Goal: Information Seeking & Learning: Learn about a topic

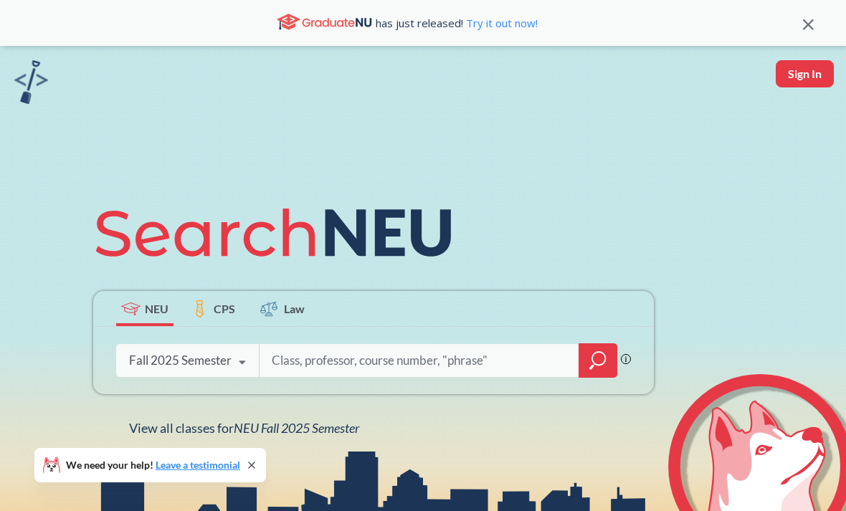
click at [269, 434] on span "NEU Fall 2025 Semester" at bounding box center [296, 428] width 125 height 16
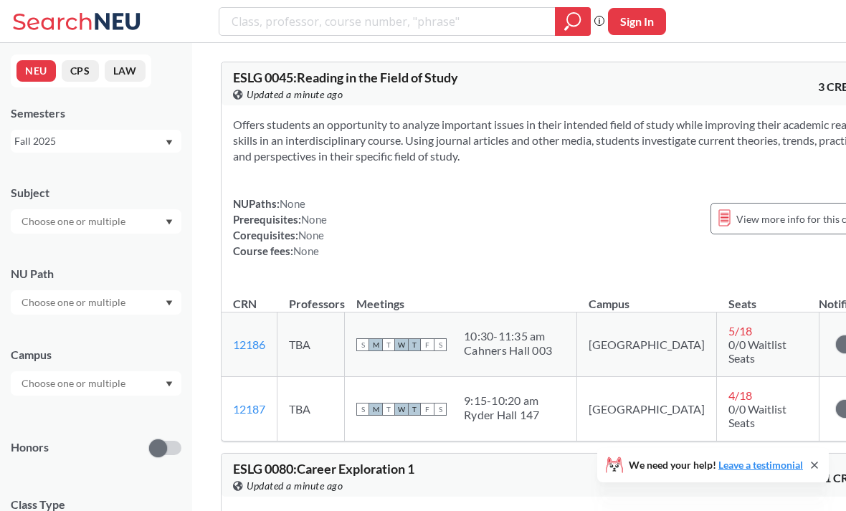
click at [29, 209] on div at bounding box center [96, 221] width 171 height 24
click at [40, 216] on input "text" at bounding box center [74, 221] width 120 height 17
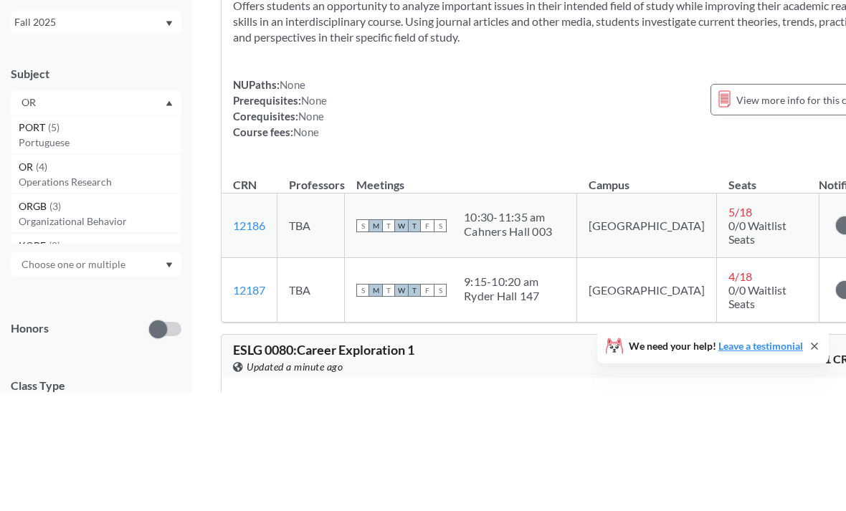
type input "OR"
click at [32, 239] on span "PORT" at bounding box center [33, 247] width 29 height 16
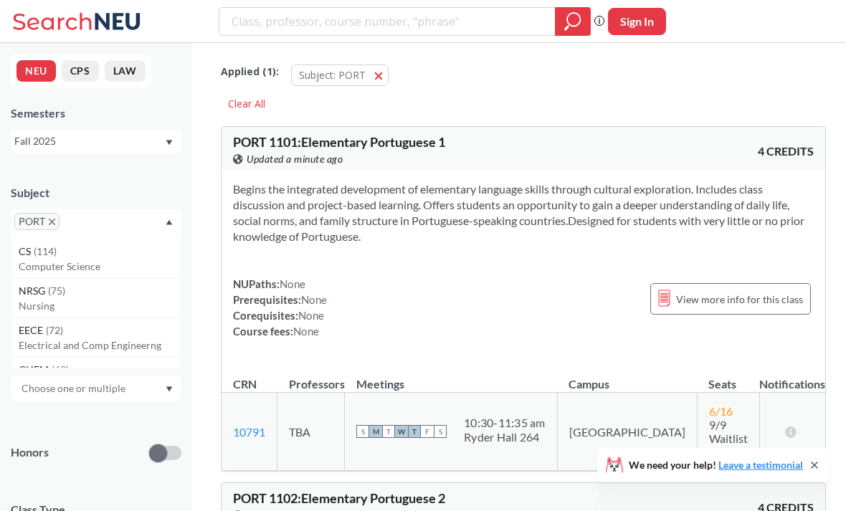
click at [53, 224] on icon "X to remove pill" at bounding box center [52, 222] width 6 height 6
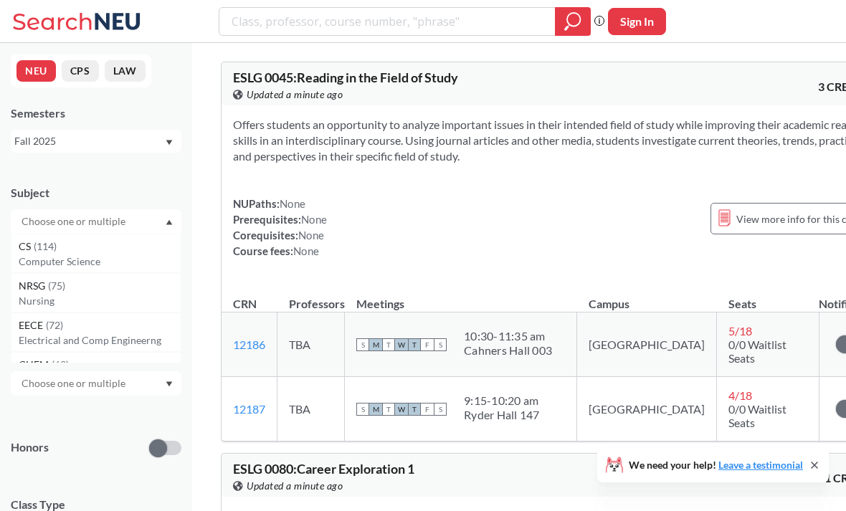
click at [41, 221] on input "text" at bounding box center [74, 221] width 120 height 17
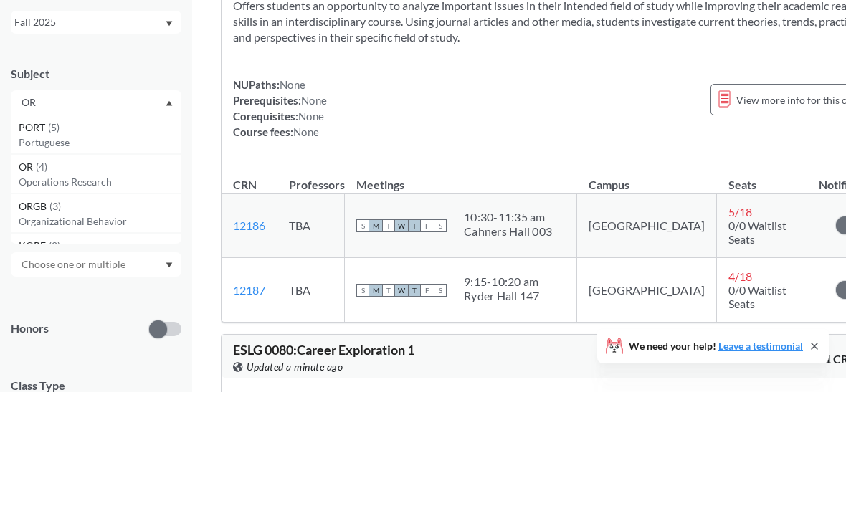
type input "OR"
click at [29, 294] on p "Operations Research" at bounding box center [100, 301] width 162 height 14
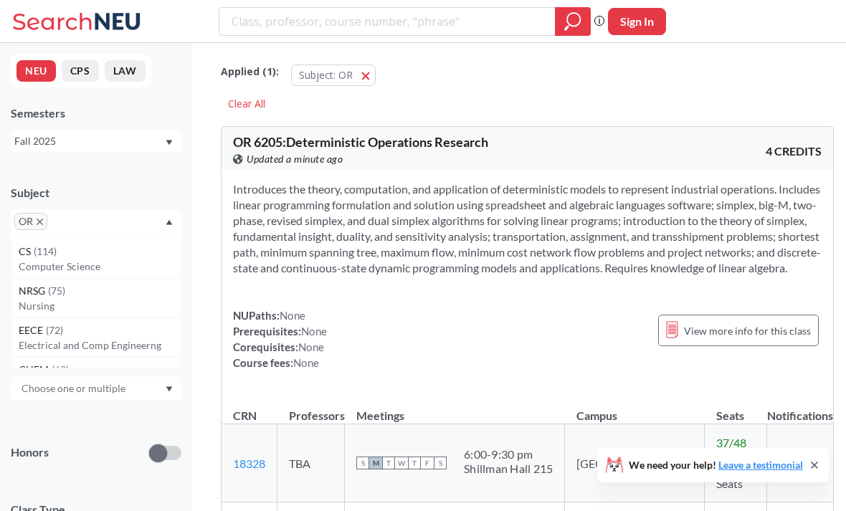
click at [67, 219] on input "text" at bounding box center [72, 226] width 42 height 17
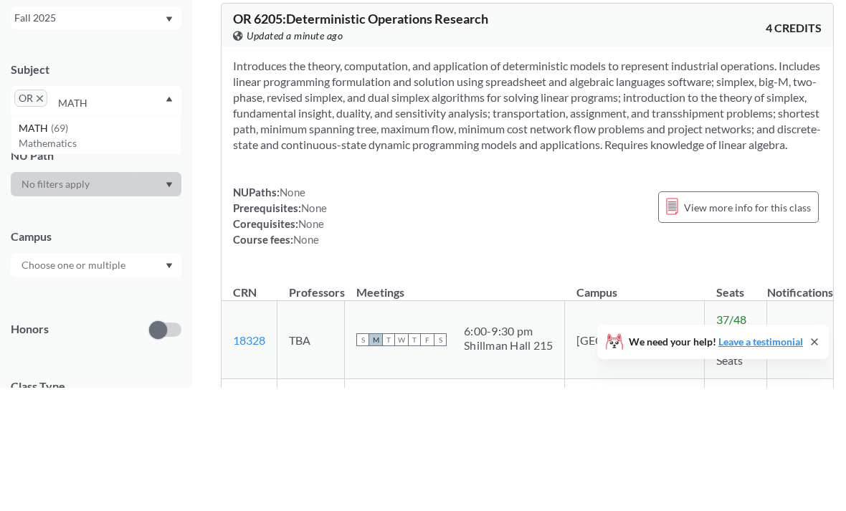
type input "MATH"
click at [29, 244] on span "MATH" at bounding box center [35, 252] width 32 height 16
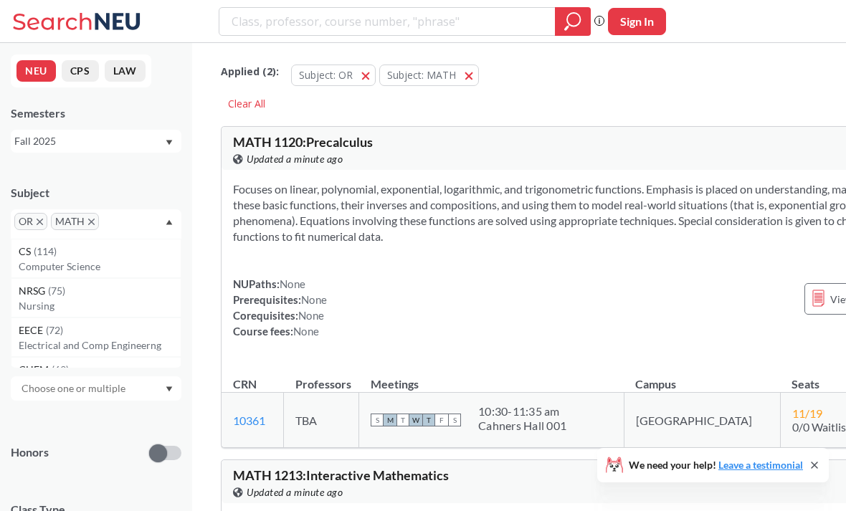
click at [113, 232] on input "text" at bounding box center [124, 226] width 42 height 17
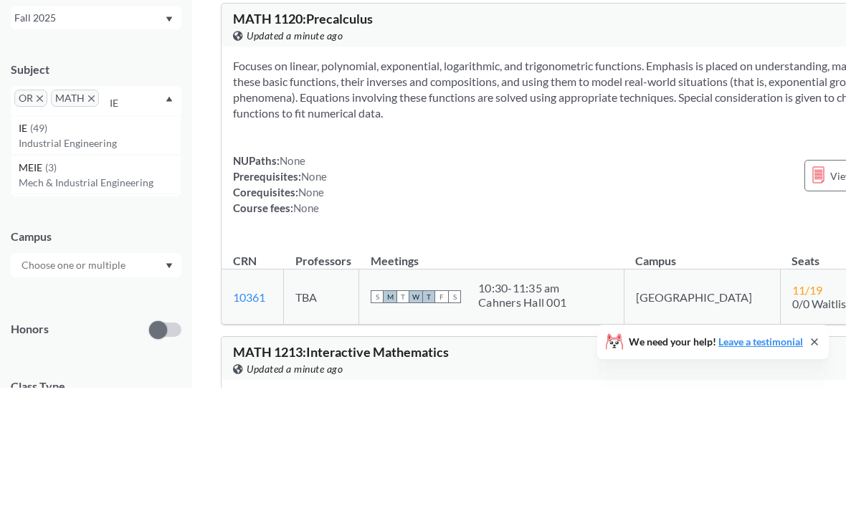
type input "IE"
click at [31, 245] on span "( 49 )" at bounding box center [38, 251] width 17 height 12
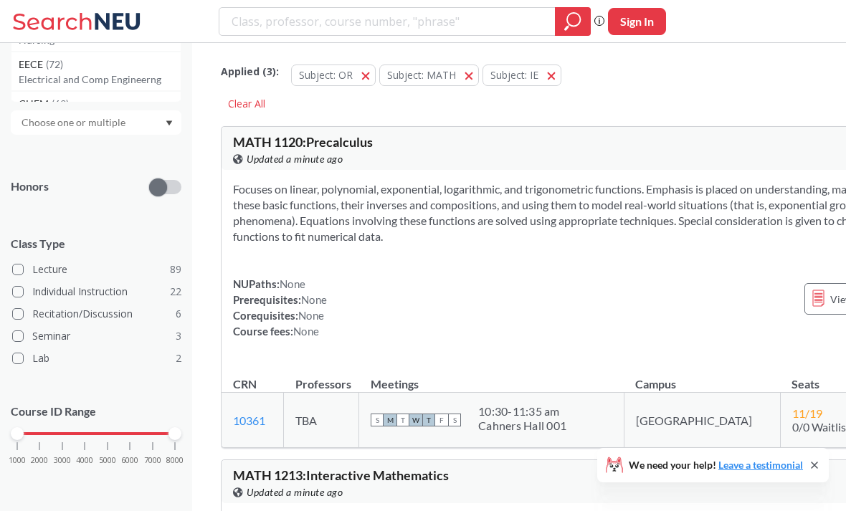
click at [58, 437] on div "1000 2000 3000 4000 5000 6000 7000 8000" at bounding box center [96, 434] width 158 height 10
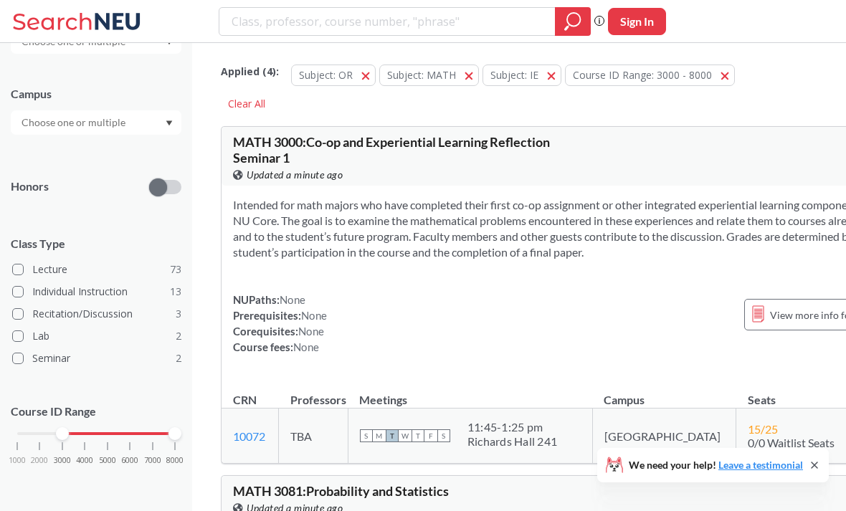
click at [108, 429] on div "1000 2000 3000 4000 5000 6000 7000 8000" at bounding box center [96, 434] width 158 height 10
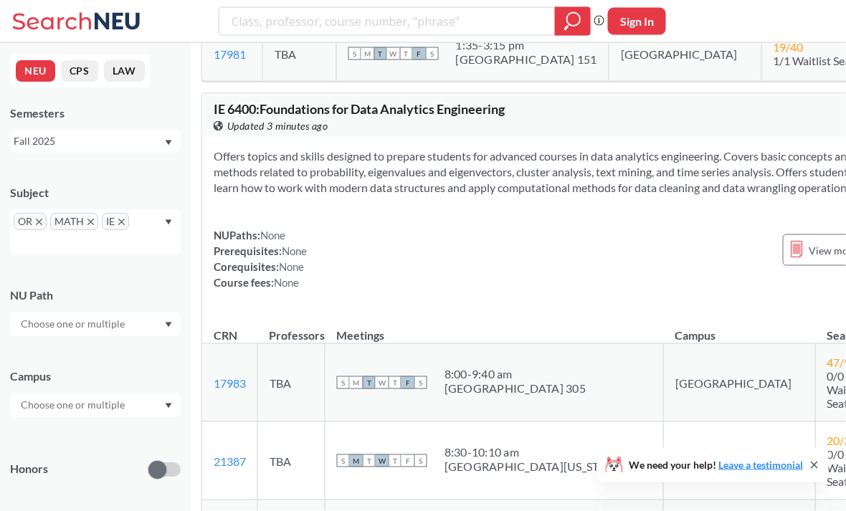
scroll to position [7216, 19]
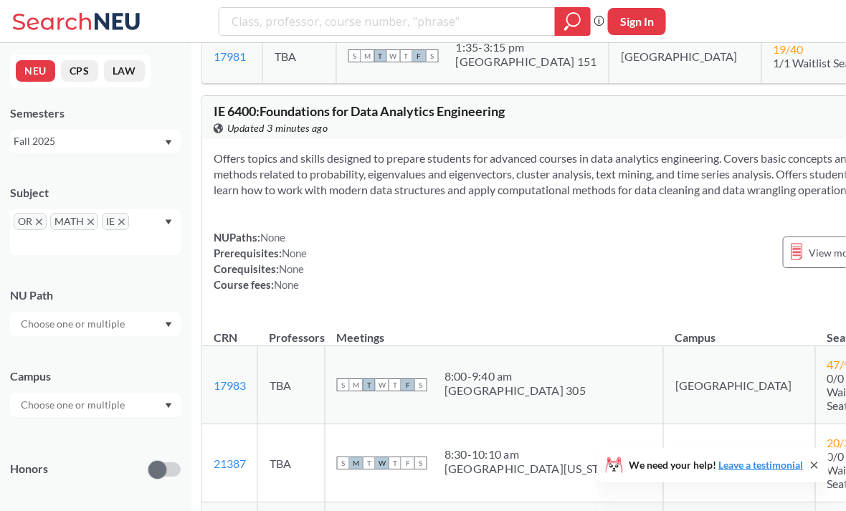
click at [816, 471] on icon at bounding box center [814, 465] width 11 height 11
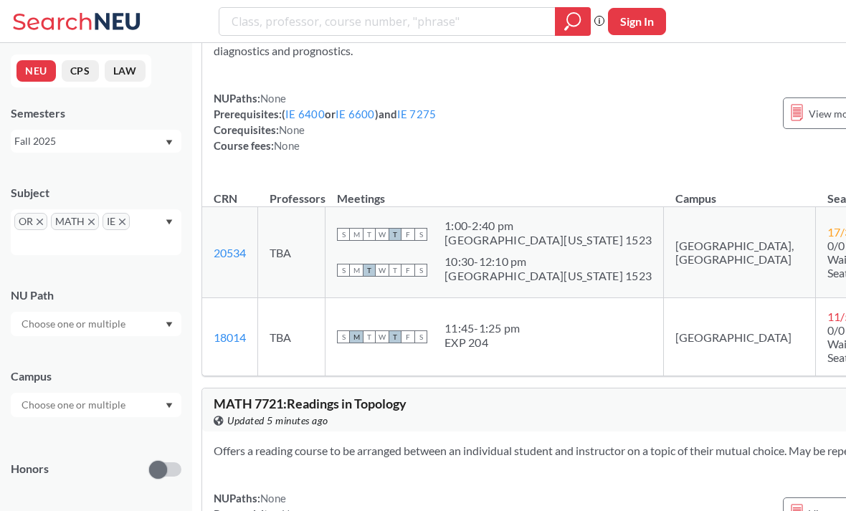
scroll to position [17528, 19]
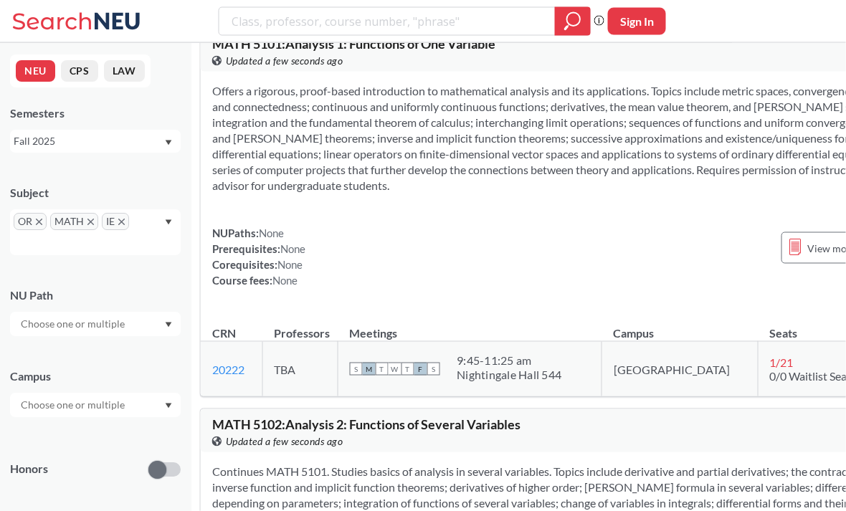
scroll to position [472, 21]
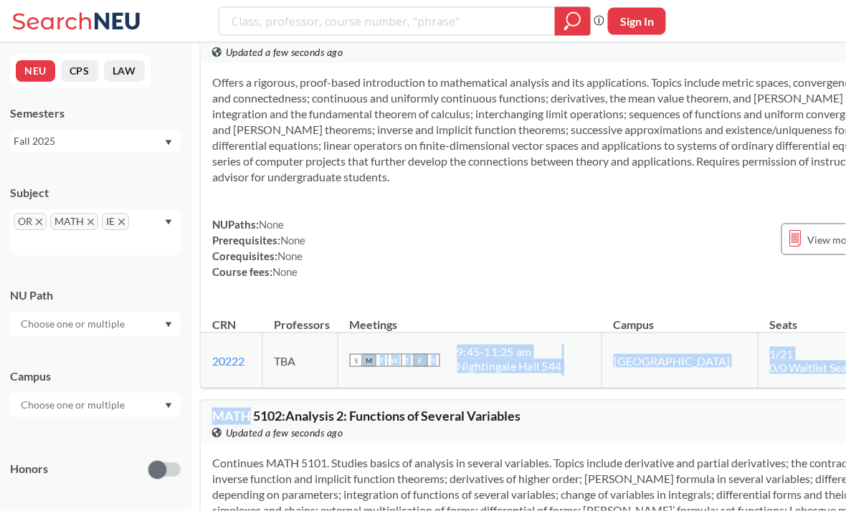
click at [363, 424] on span "MATH 5102 : Analysis 2: Functions of Several Variables" at bounding box center [366, 416] width 308 height 16
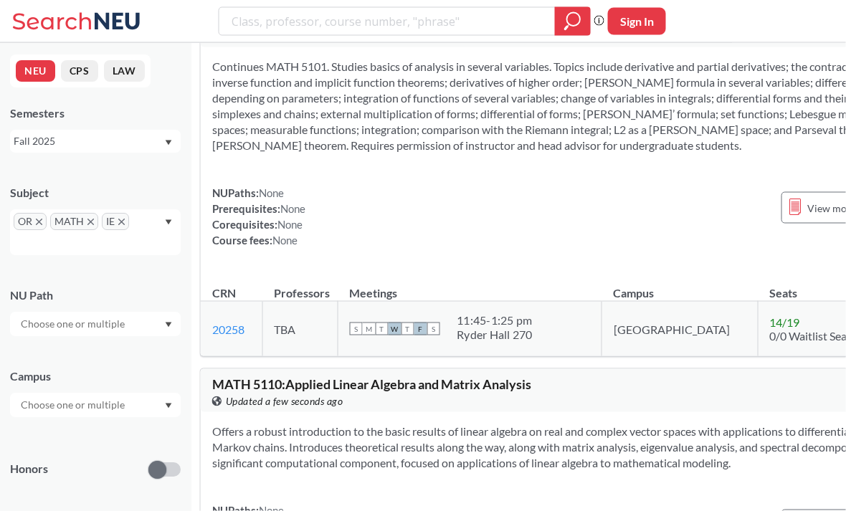
scroll to position [865, 21]
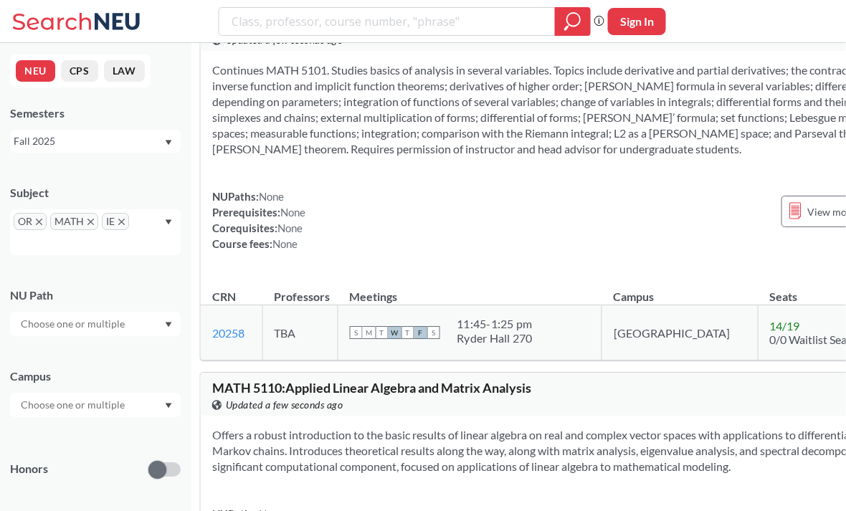
click at [351, 396] on span "MATH 5110 : Applied Linear Algebra and Matrix Analysis" at bounding box center [371, 388] width 319 height 16
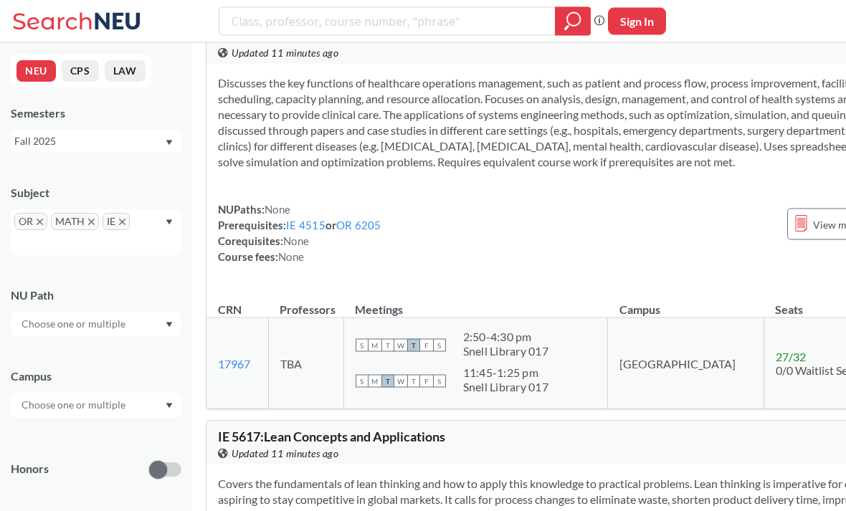
scroll to position [4083, 15]
click at [122, 219] on icon "X to remove pill" at bounding box center [122, 222] width 6 height 6
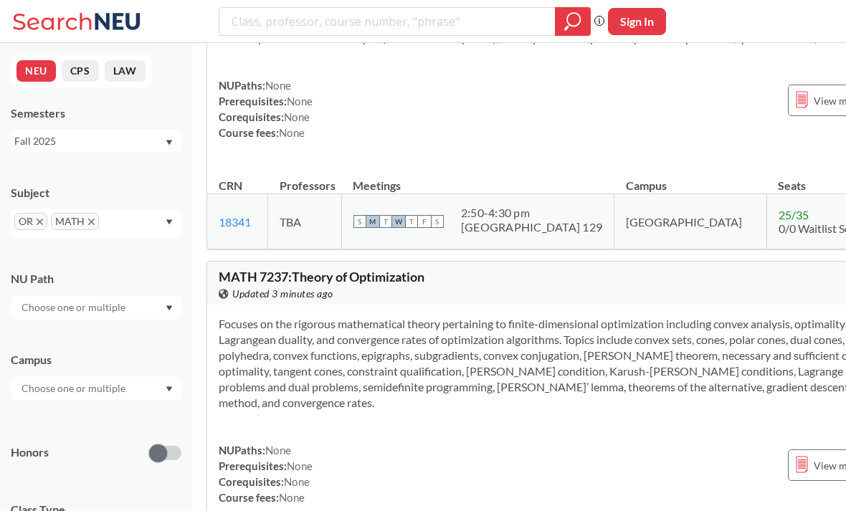
scroll to position [4383, 14]
click at [338, 250] on td "TBA" at bounding box center [305, 222] width 74 height 55
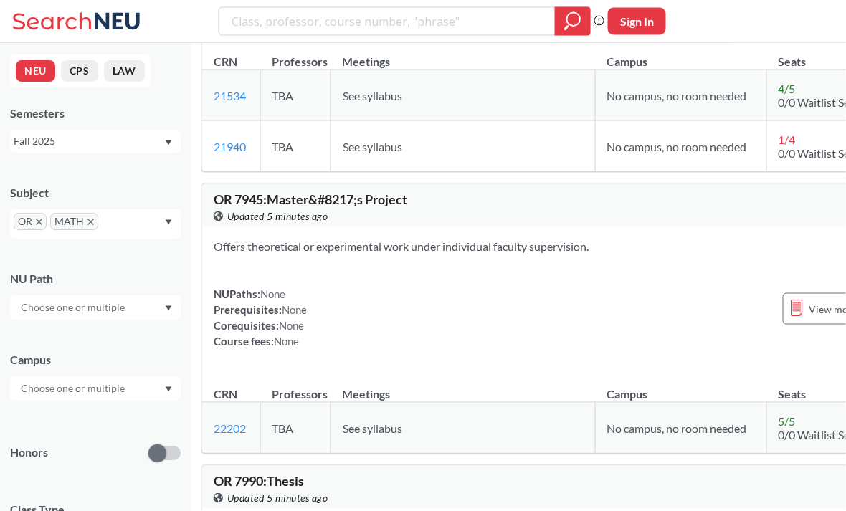
scroll to position [10609, 20]
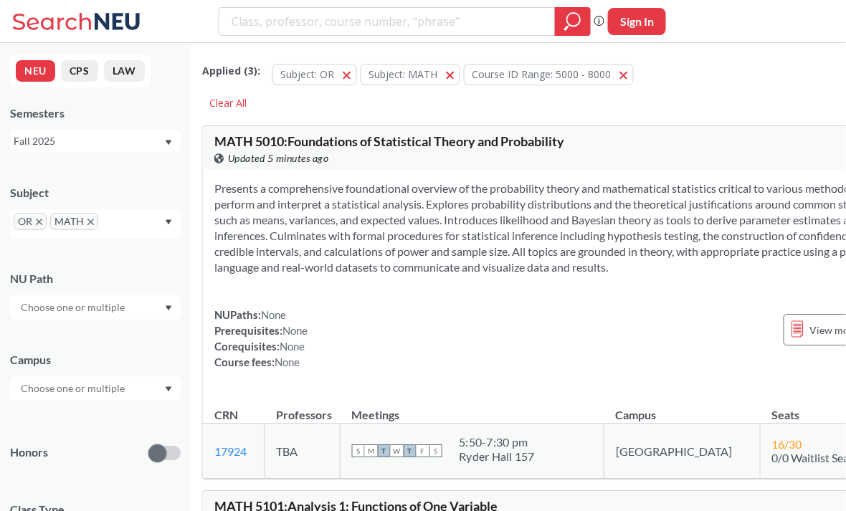
scroll to position [0, 19]
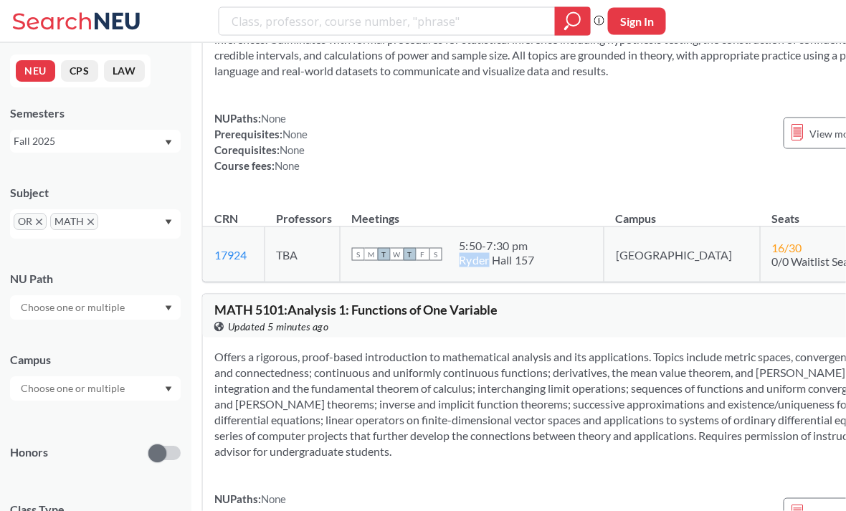
click at [344, 416] on section "Offers a rigorous, proof-based introduction to mathematical analysis and its ap…" at bounding box center [580, 404] width 733 height 110
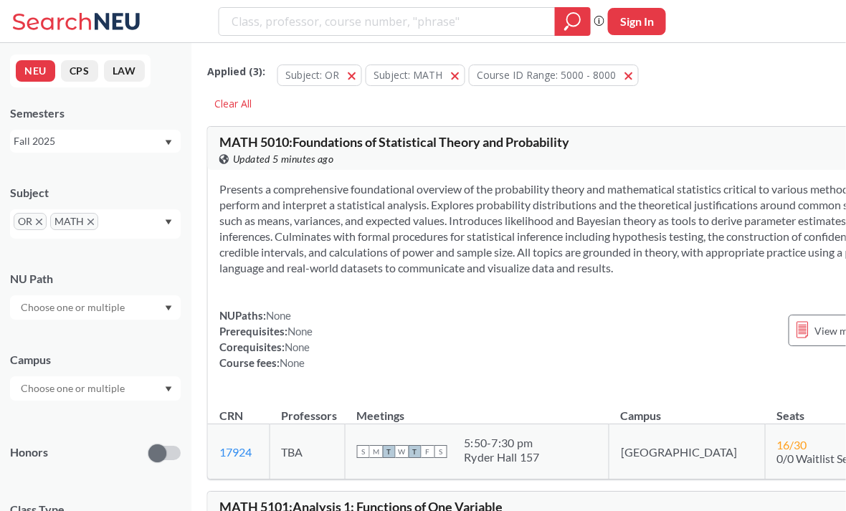
scroll to position [0, 14]
click at [356, 347] on div "NUPaths: None Prerequisites: None Corequisites: None Course fees: None View mor…" at bounding box center [585, 339] width 733 height 63
click at [377, 348] on div "NUPaths: None Prerequisites: None Corequisites: None Course fees: None View mor…" at bounding box center [585, 339] width 733 height 63
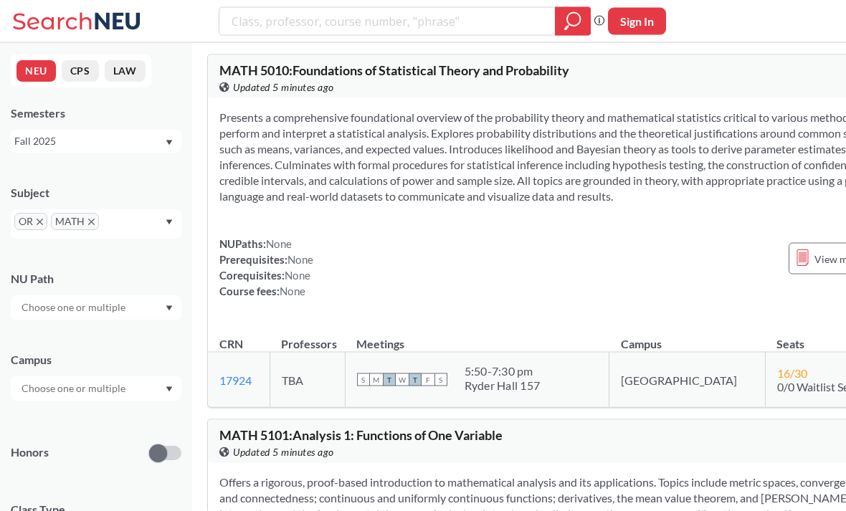
scroll to position [0, 14]
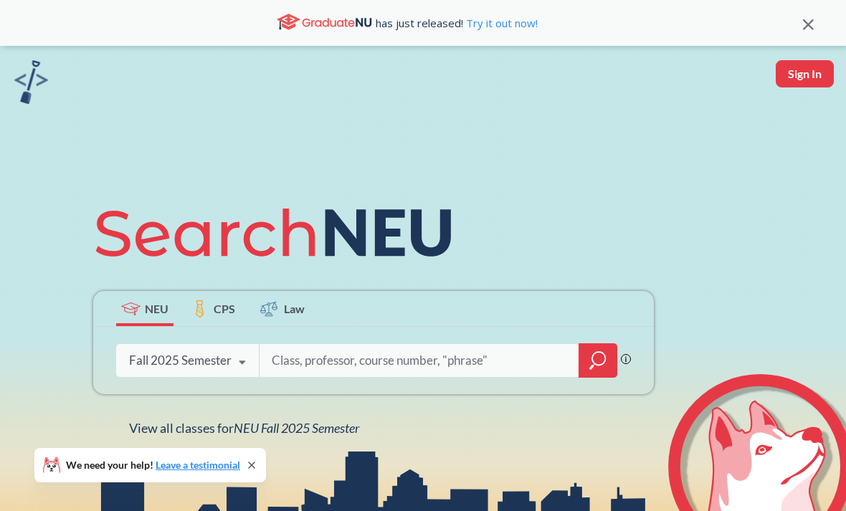
click at [309, 436] on span "NEU Fall 2025 Semester" at bounding box center [296, 428] width 125 height 16
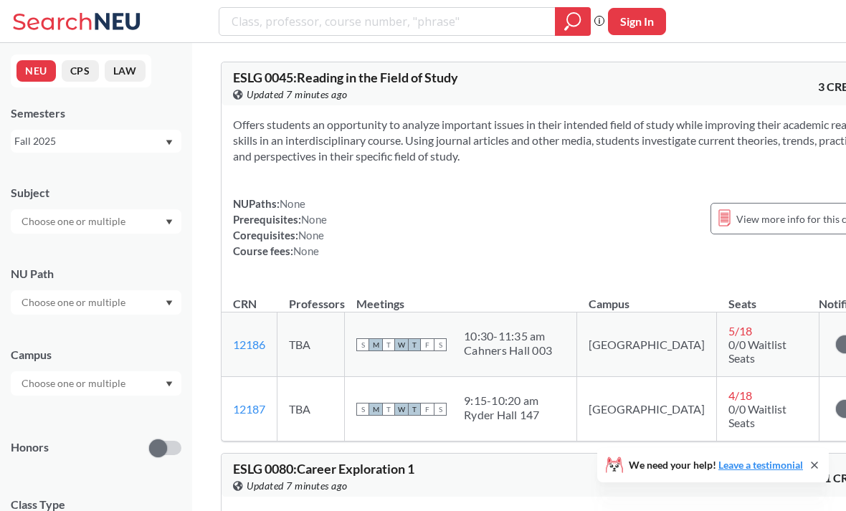
click at [52, 218] on input "text" at bounding box center [74, 221] width 120 height 17
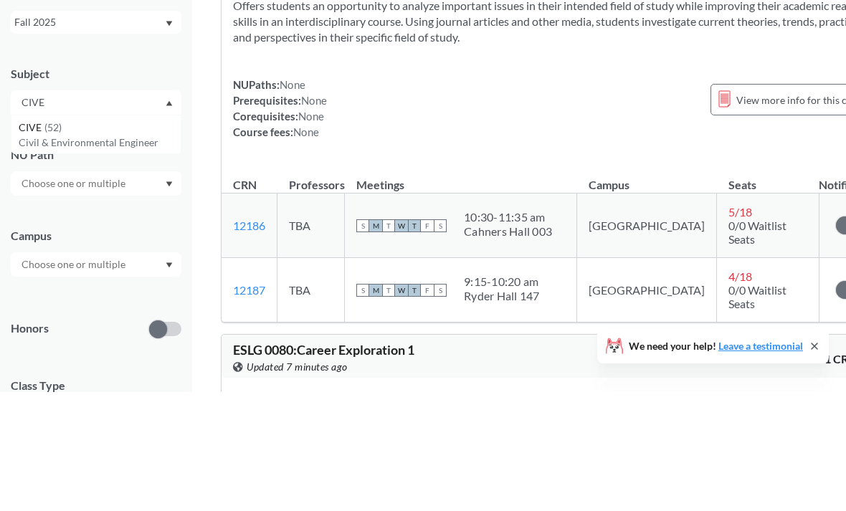
type input "CIVE"
click at [46, 255] on p "Civil & Environmental Engineer" at bounding box center [100, 262] width 162 height 14
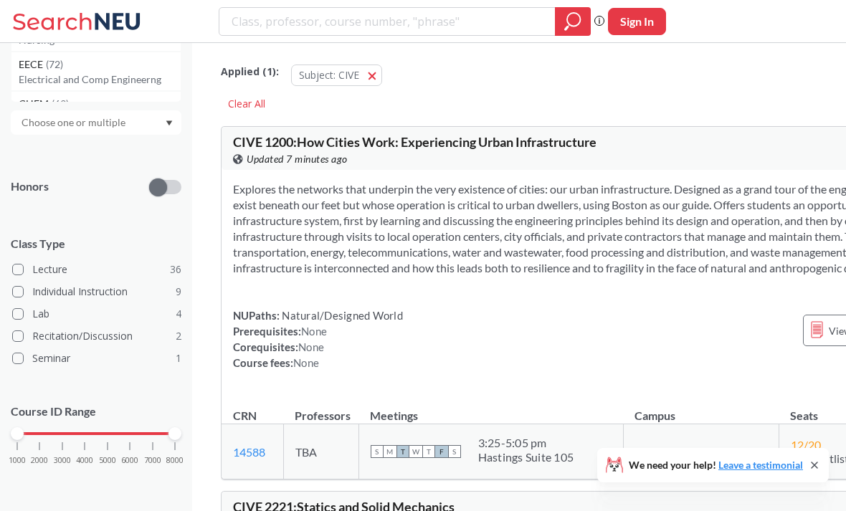
click at [65, 434] on div "1000 2000 3000 4000 5000 6000 7000 8000" at bounding box center [96, 434] width 158 height 10
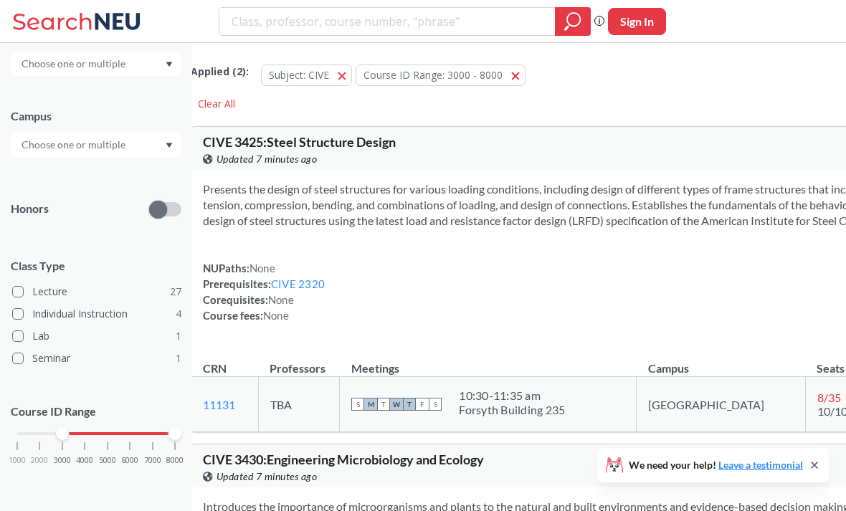
click at [101, 433] on div "1000 2000 3000 4000 5000 6000 7000 8000" at bounding box center [96, 434] width 158 height 10
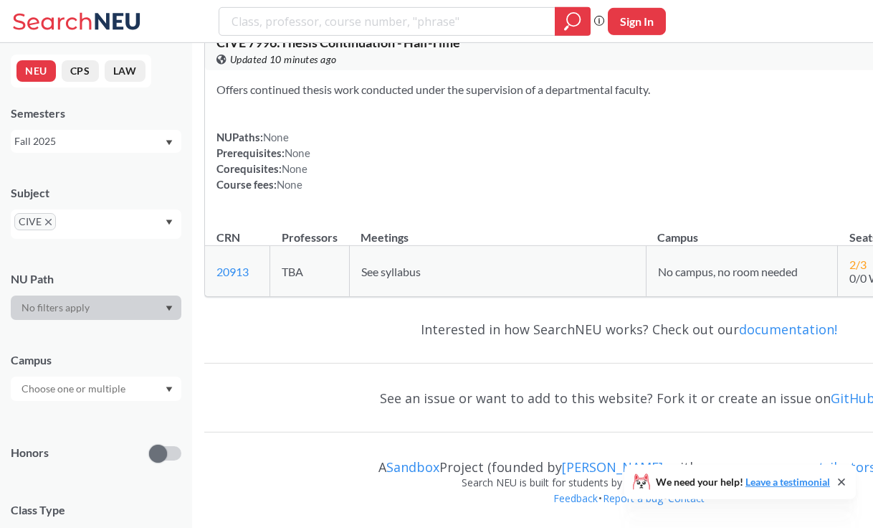
scroll to position [9285, 0]
click at [49, 219] on icon "X to remove pill" at bounding box center [48, 222] width 6 height 6
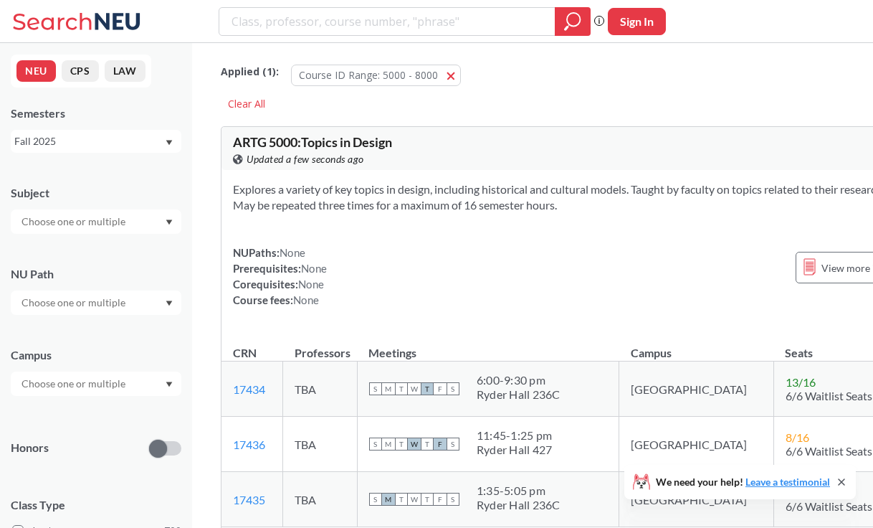
click at [54, 223] on input "text" at bounding box center [74, 221] width 120 height 17
click at [574, 176] on div "Explores a variety of key topics in design, including historical and cultural m…" at bounding box center [596, 250] width 749 height 161
click at [262, 12] on input "search" at bounding box center [387, 21] width 315 height 24
type input ""optimization""
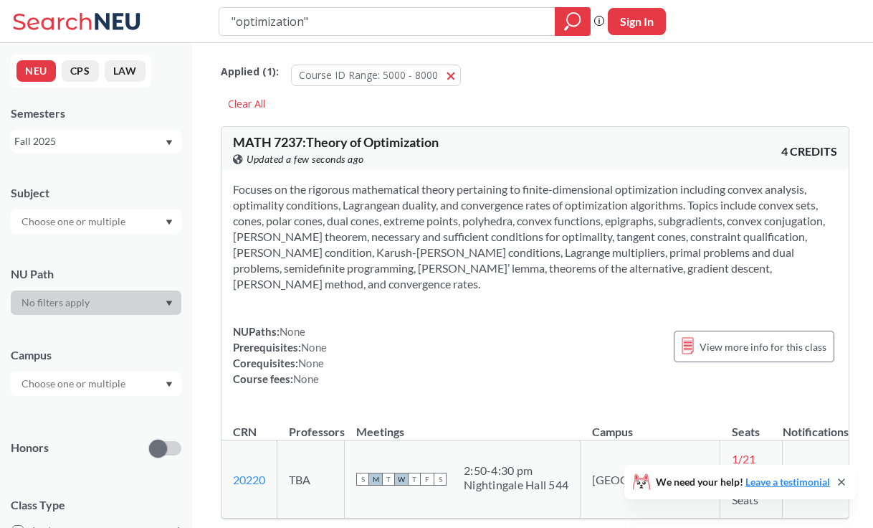
click at [329, 16] on input ""optimization"" at bounding box center [387, 21] width 315 height 24
type input """
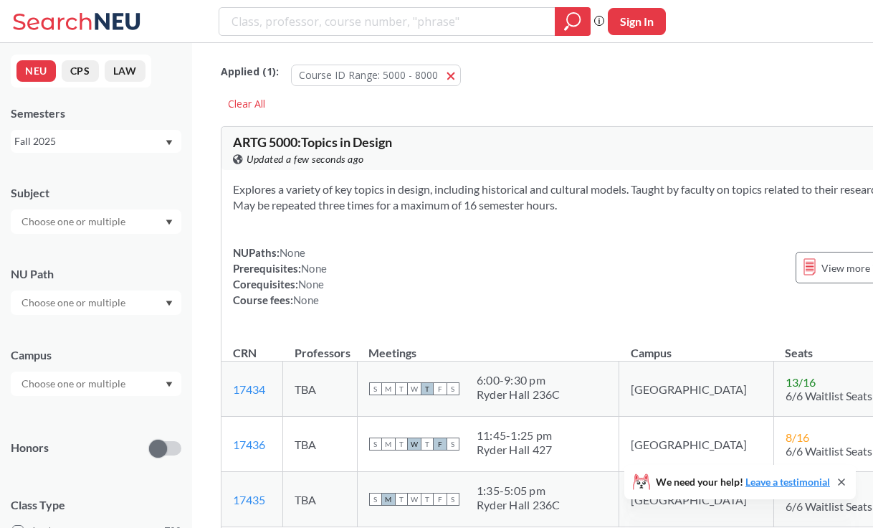
click at [672, 188] on section "Explores a variety of key topics in design, including historical and cultural m…" at bounding box center [596, 197] width 726 height 32
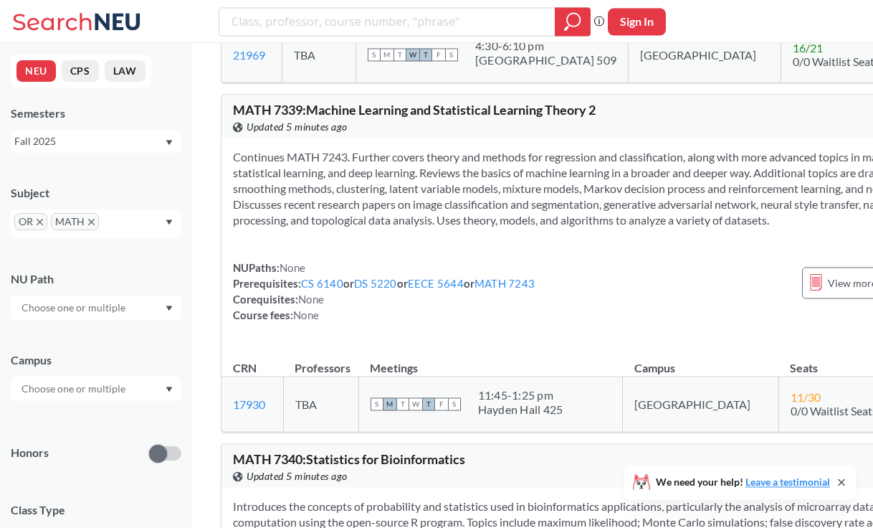
scroll to position [6242, 0]
